Goal: Navigation & Orientation: Find specific page/section

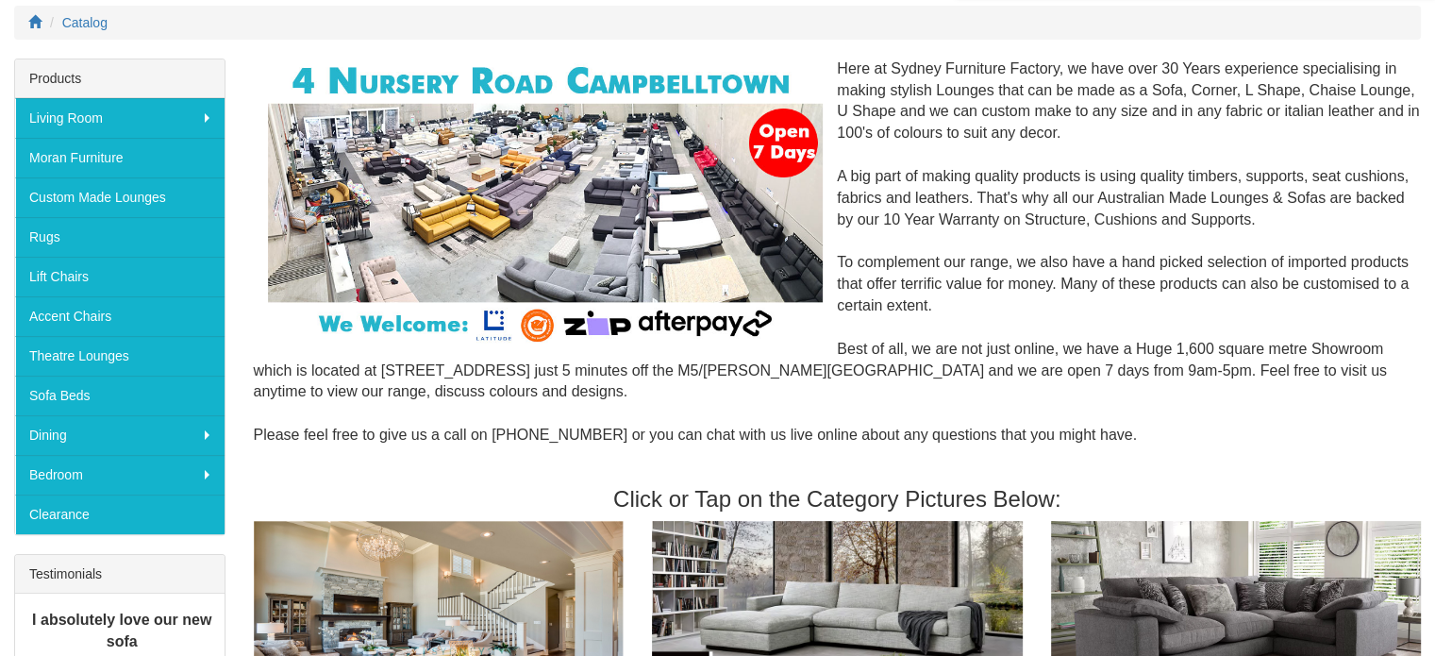
scroll to position [377, 0]
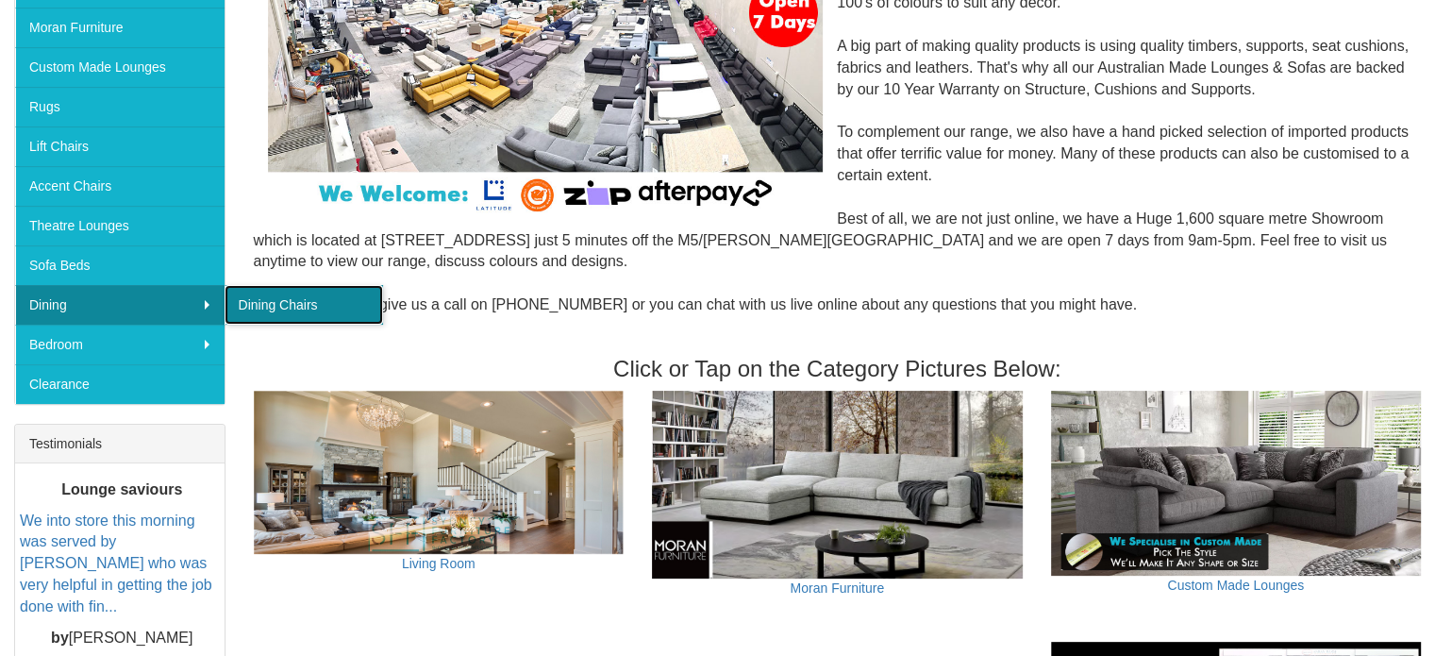
click at [264, 300] on link "Dining Chairs" at bounding box center [303, 305] width 158 height 40
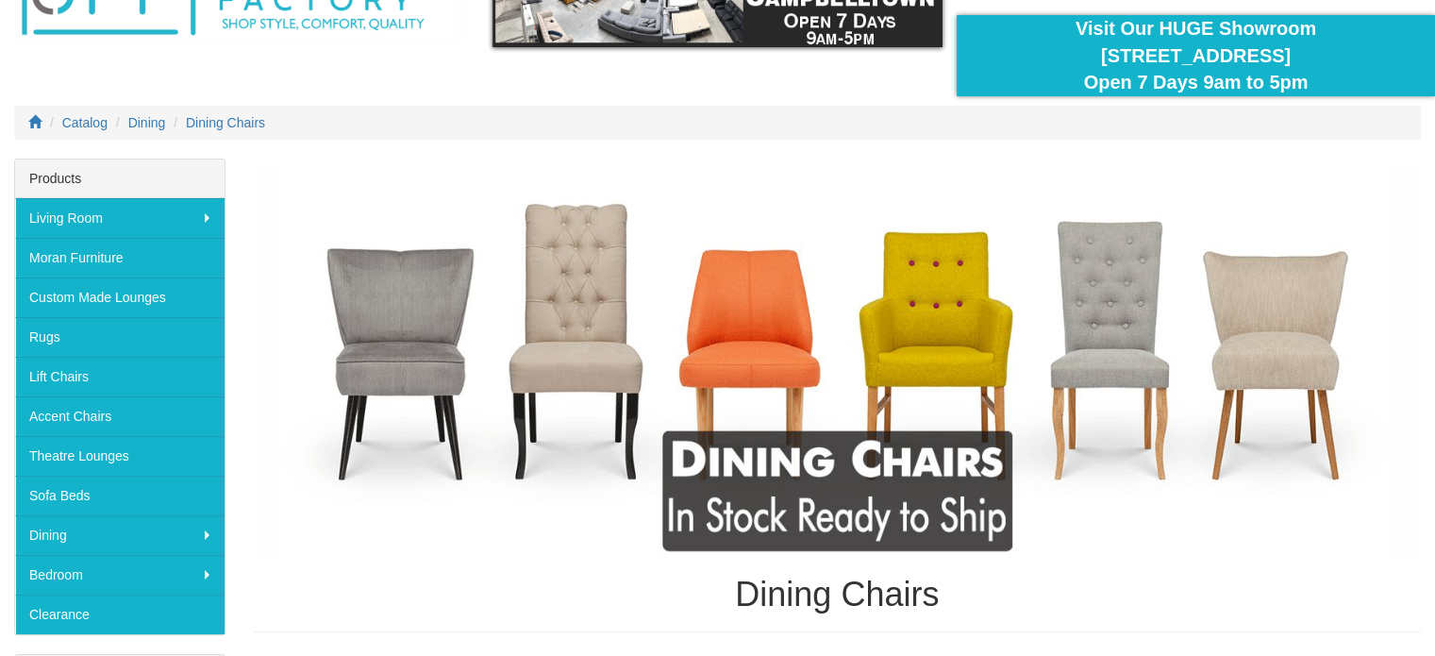
scroll to position [101, 0]
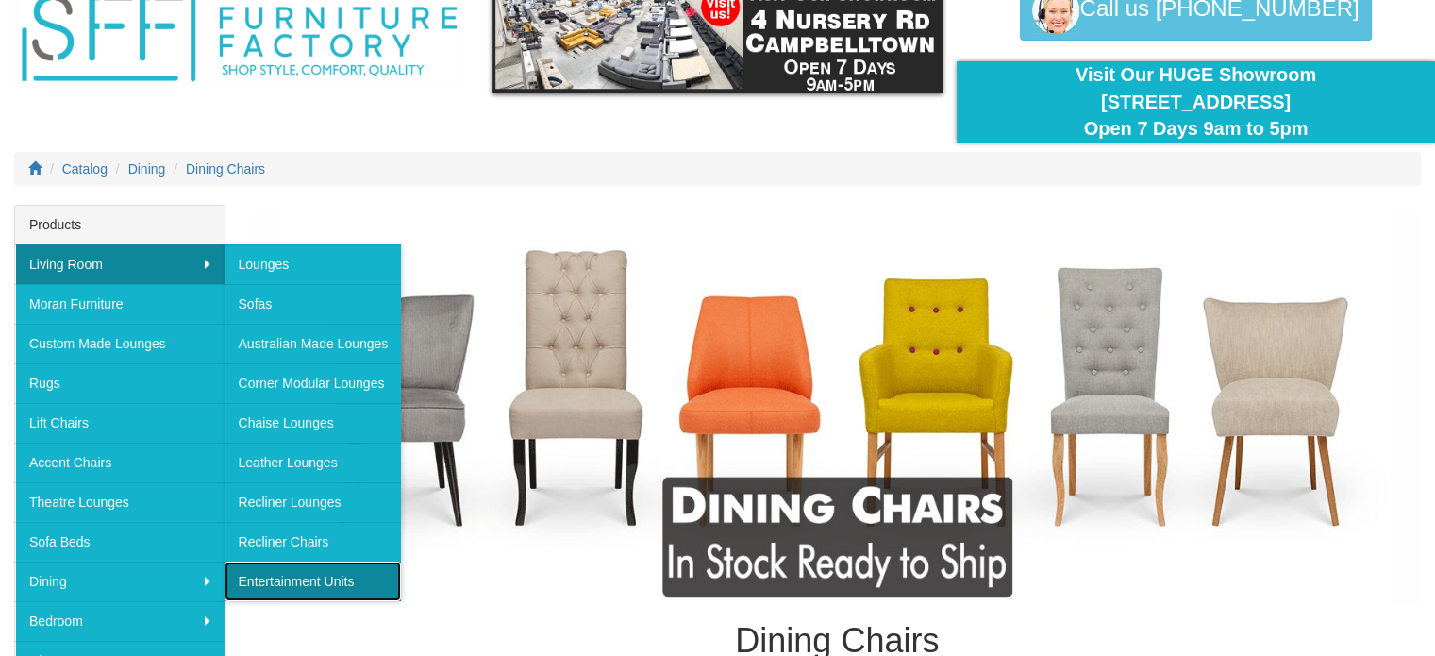
click at [344, 573] on link "Entertainment Units" at bounding box center [312, 581] width 177 height 40
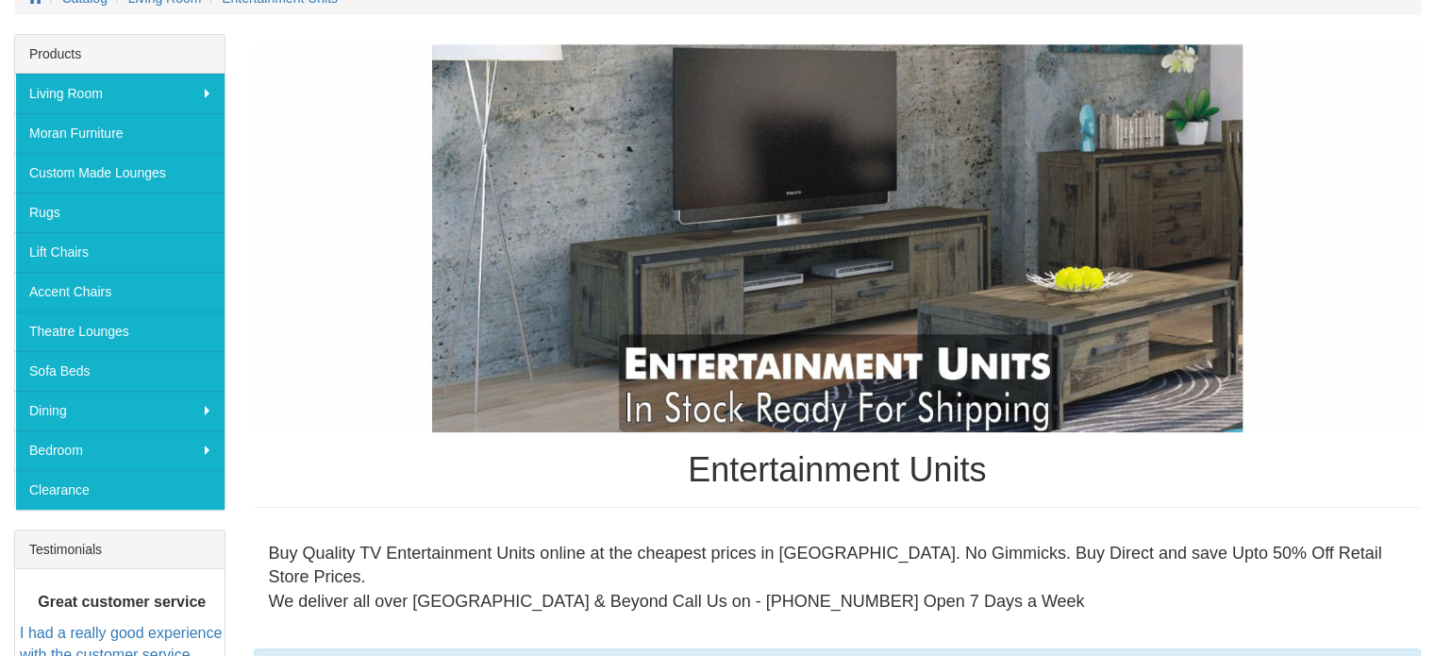
scroll to position [251, 0]
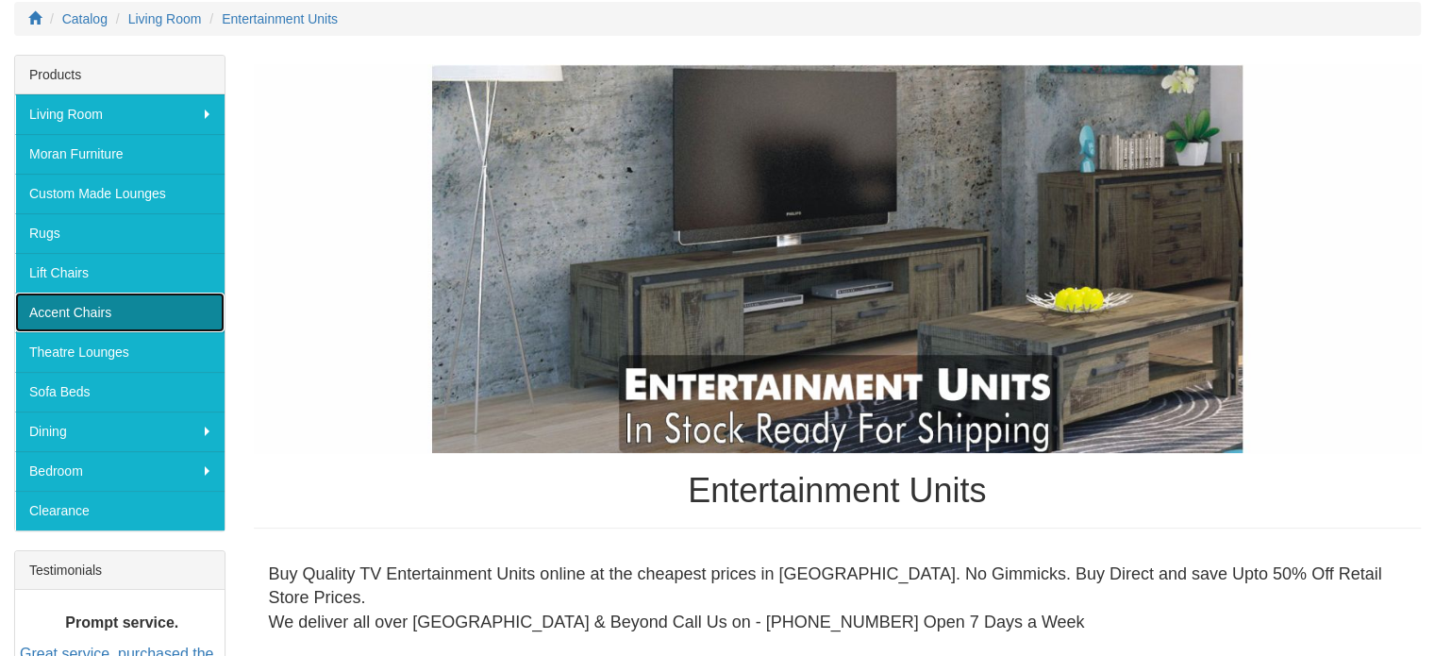
click at [74, 300] on link "Accent Chairs" at bounding box center [119, 312] width 209 height 40
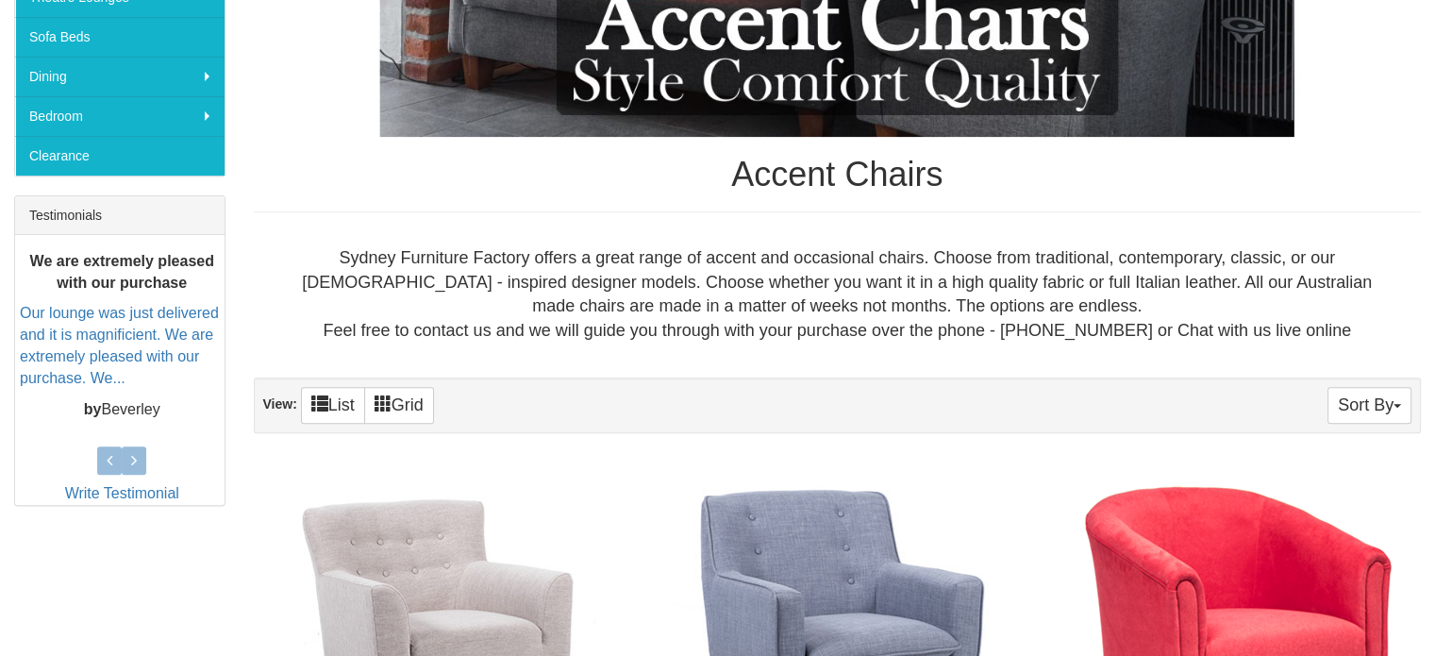
scroll to position [482, 0]
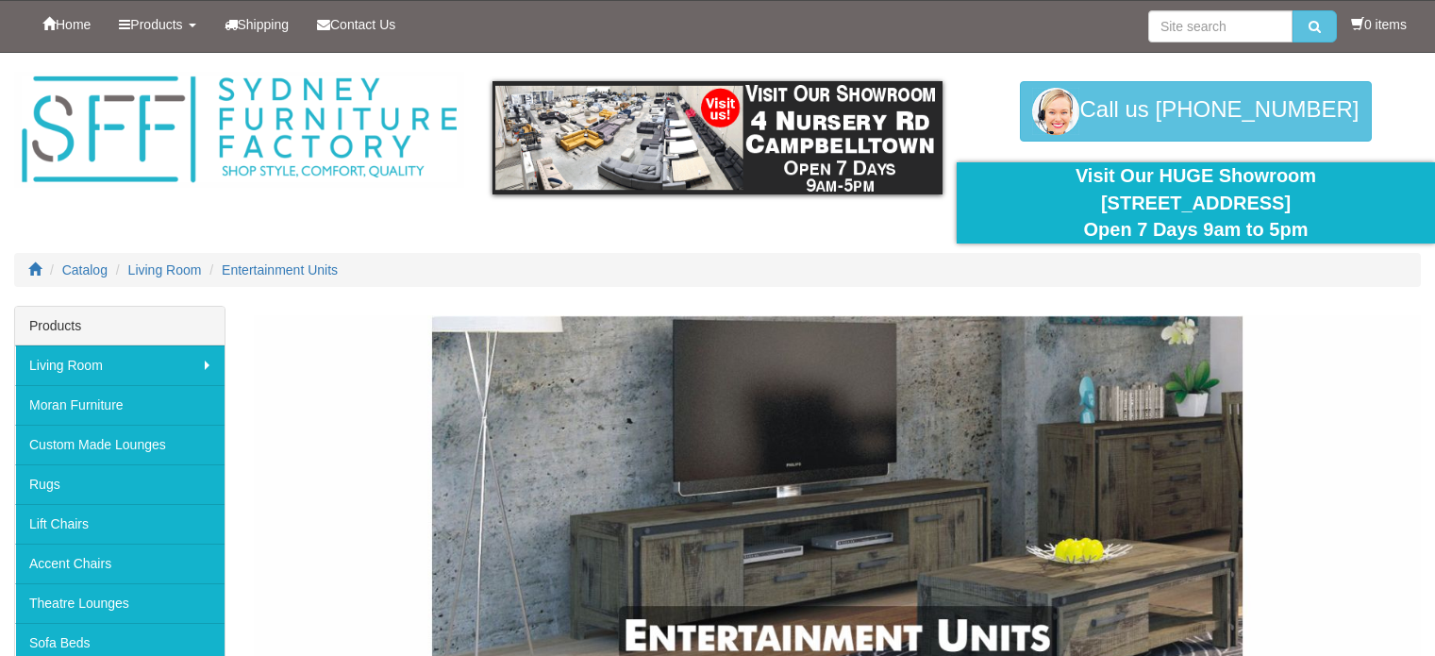
scroll to position [187, 0]
